Goal: Check status: Check status

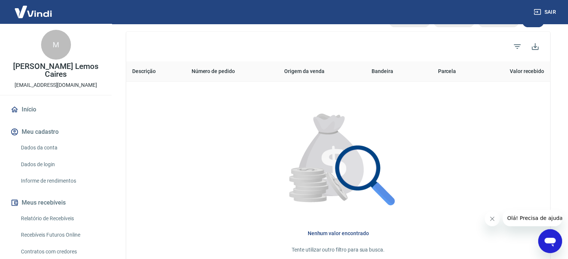
scroll to position [187, 0]
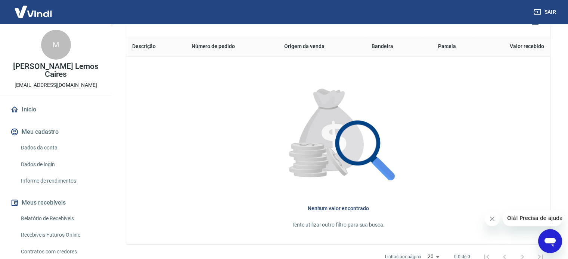
drag, startPoint x: 62, startPoint y: 216, endPoint x: 66, endPoint y: 210, distance: 6.2
click at [62, 216] on link "Relatório de Recebíveis" at bounding box center [60, 218] width 85 height 15
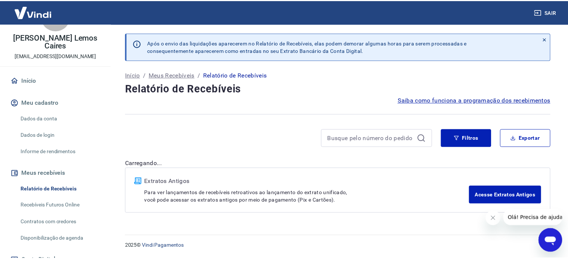
scroll to position [37, 0]
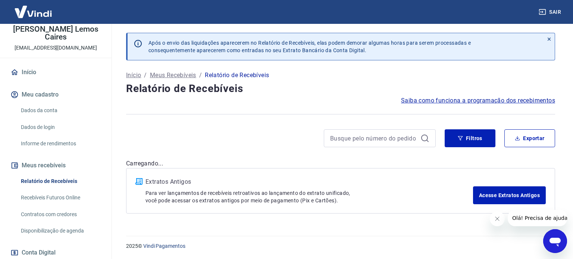
click at [72, 199] on link "Recebíveis Futuros Online" at bounding box center [60, 197] width 85 height 15
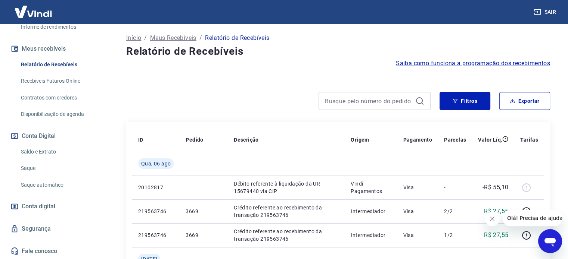
click at [57, 153] on link "Saldo e Extrato" at bounding box center [60, 151] width 85 height 15
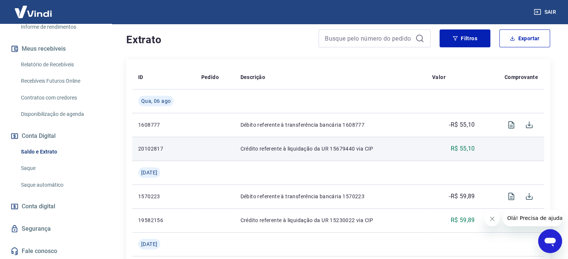
scroll to position [112, 0]
